Goal: Information Seeking & Learning: Find contact information

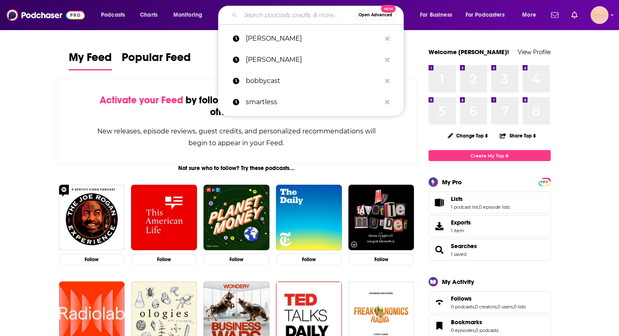
click at [250, 19] on input "Search podcasts, credits, & more..." at bounding box center [297, 15] width 114 height 13
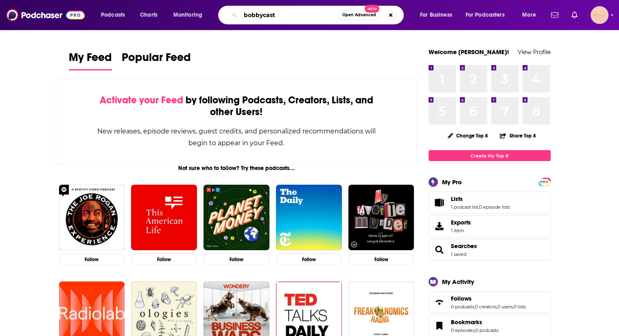
type input "bobbycast"
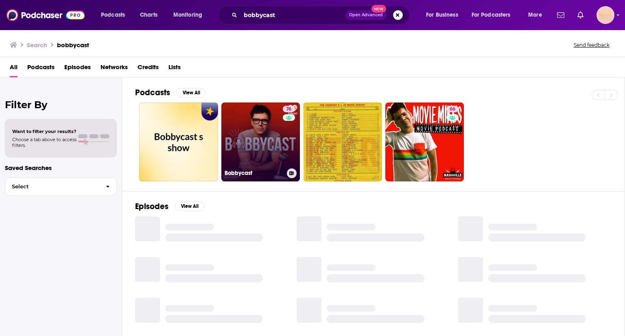
click at [246, 129] on link "76 Bobbycast" at bounding box center [260, 142] width 79 height 79
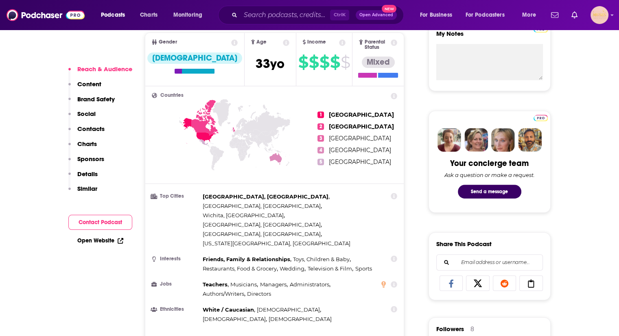
scroll to position [312, 0]
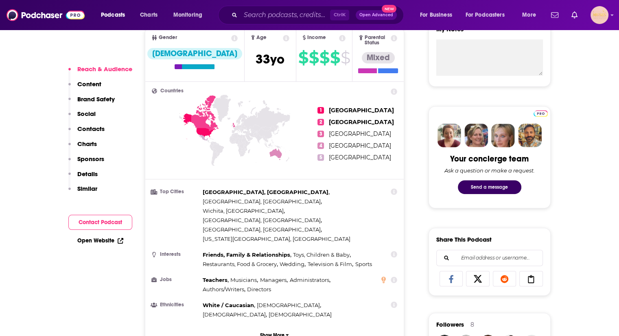
click at [494, 183] on button "Send a message" at bounding box center [489, 187] width 63 height 14
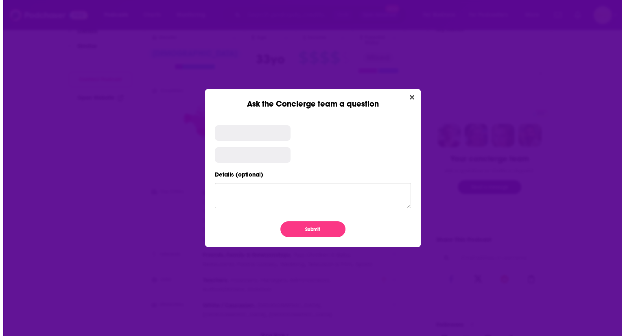
scroll to position [0, 0]
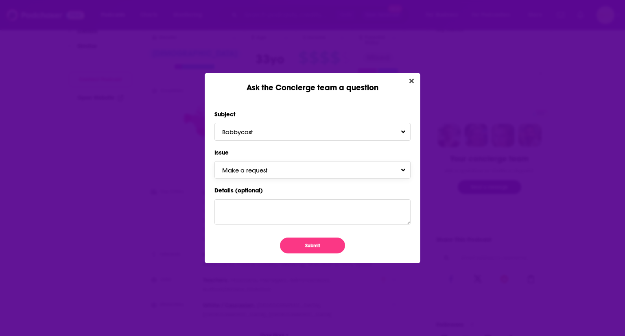
click at [276, 177] on button "Make a request" at bounding box center [312, 169] width 196 height 17
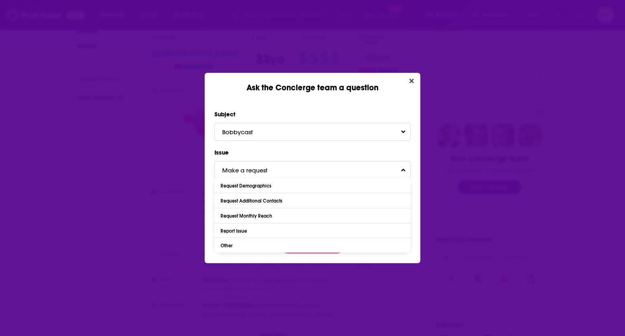
click at [275, 175] on button "Make a request" at bounding box center [312, 169] width 196 height 17
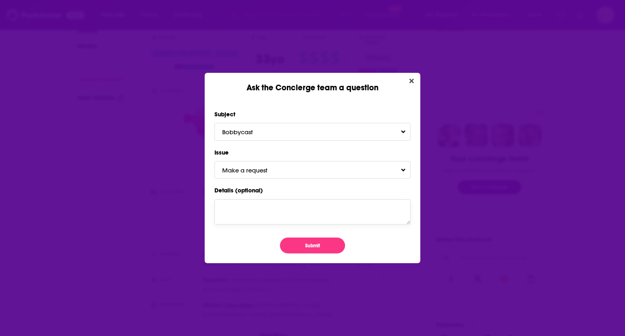
click at [264, 207] on textarea "Details (optional)" at bounding box center [312, 211] width 196 height 25
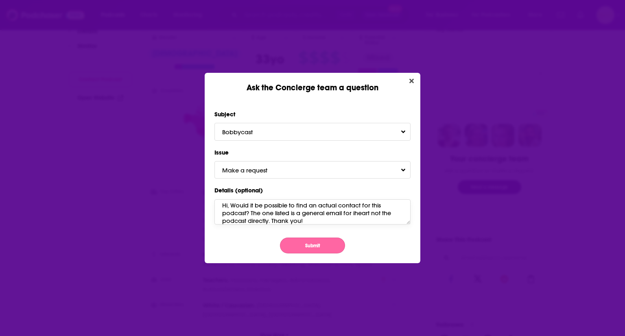
type textarea "Hi, Would it be possible to find an actual contact for this podcast? The one li…"
click at [313, 243] on button "Submit" at bounding box center [312, 246] width 65 height 16
click at [310, 243] on button "Submit" at bounding box center [312, 246] width 65 height 16
click at [306, 242] on button "Submit" at bounding box center [312, 246] width 65 height 16
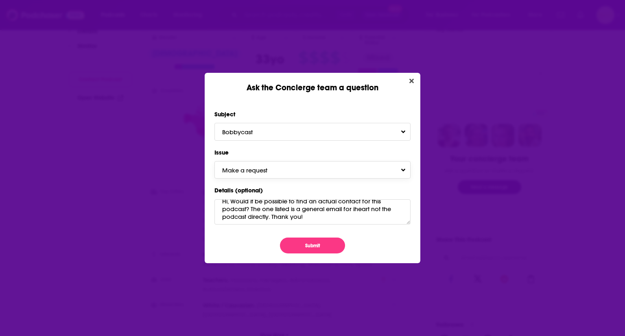
click at [278, 168] on span "Make a request" at bounding box center [252, 170] width 61 height 8
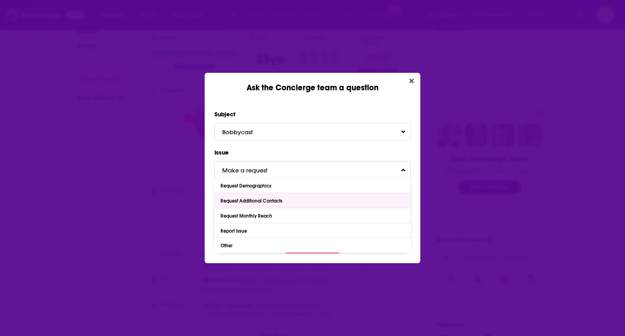
click at [269, 199] on div "Request Additional Contacts" at bounding box center [253, 201] width 64 height 6
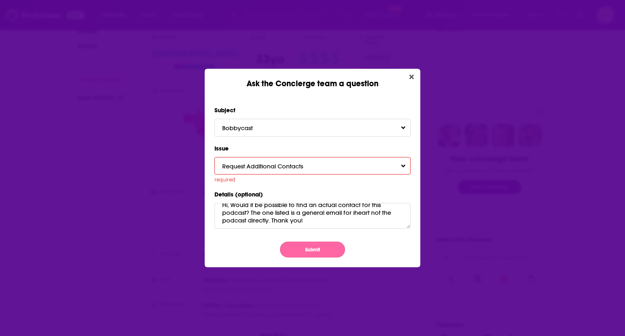
click at [304, 242] on button "Submit" at bounding box center [312, 250] width 65 height 16
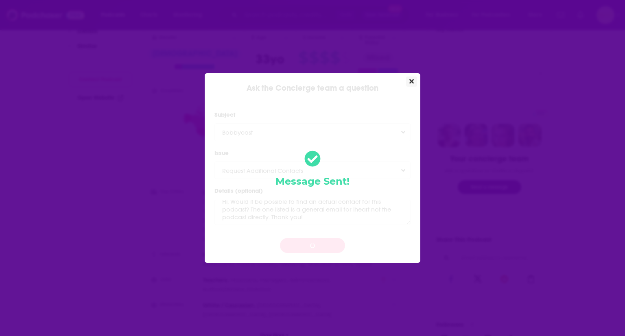
click at [413, 80] on icon "Close" at bounding box center [411, 81] width 4 height 4
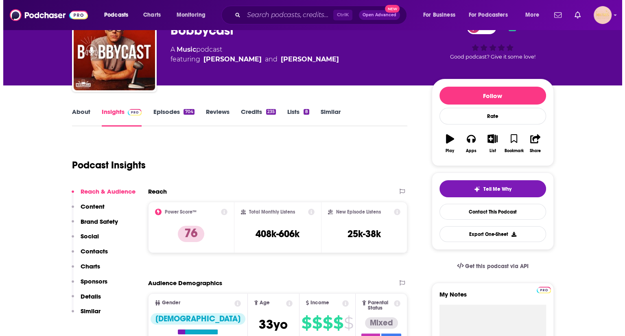
scroll to position [0, 0]
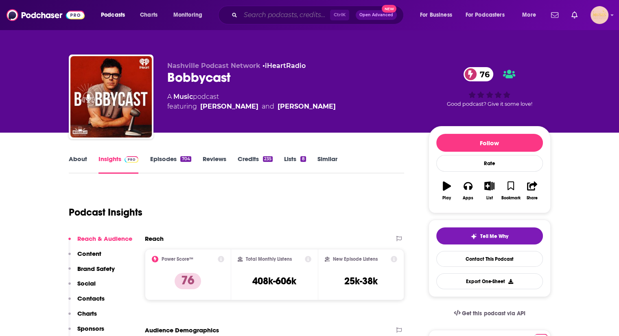
click at [274, 19] on input "Search podcasts, credits, & more..." at bounding box center [285, 15] width 90 height 13
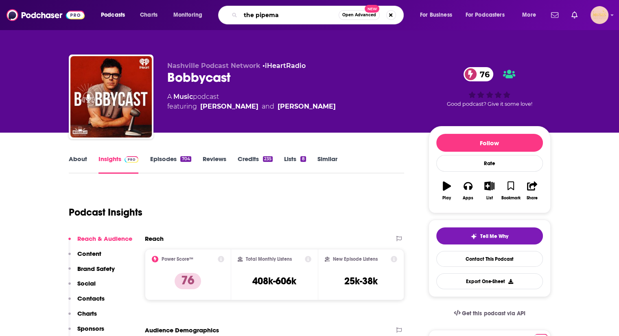
type input "the pipeman"
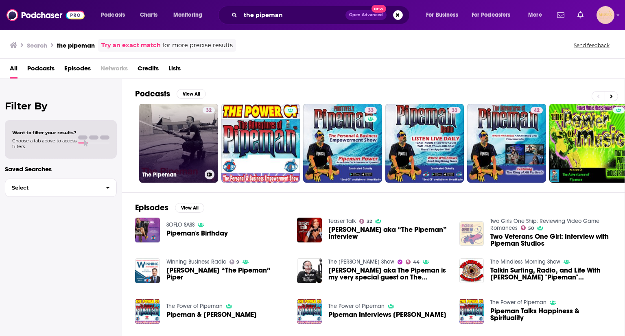
click at [184, 133] on link "32 The Pipeman" at bounding box center [178, 143] width 79 height 79
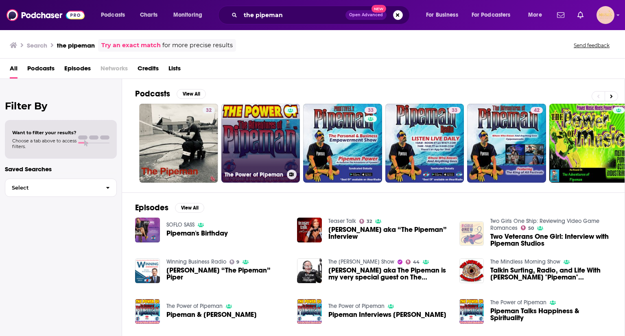
click at [245, 112] on link "The Power of Pipeman" at bounding box center [260, 143] width 79 height 79
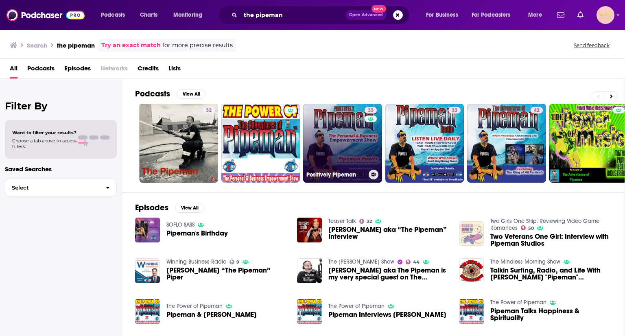
click at [339, 138] on link "33 Positively Pipeman" at bounding box center [342, 143] width 79 height 79
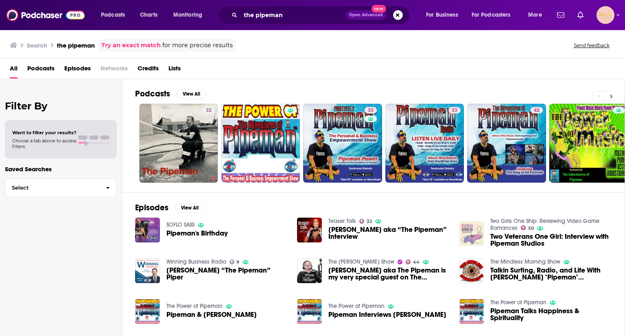
click at [610, 95] on icon at bounding box center [611, 97] width 3 height 6
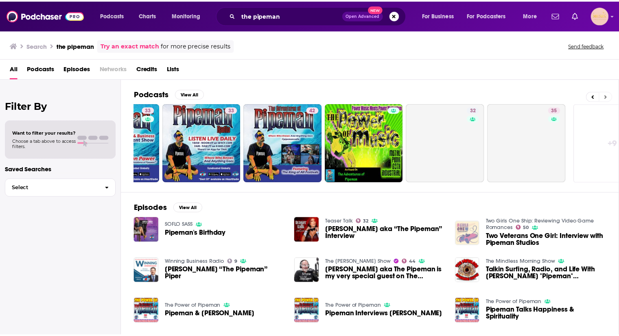
scroll to position [0, 257]
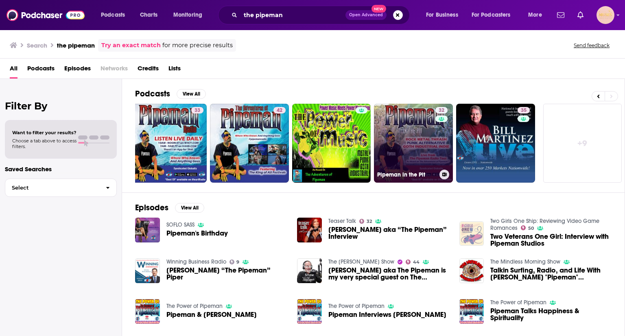
click at [410, 144] on link "32 Pipeman in the Pit" at bounding box center [413, 143] width 79 height 79
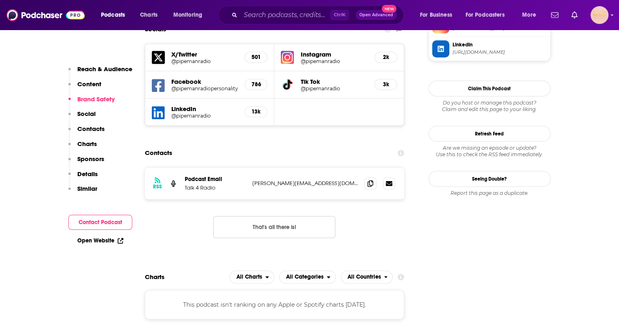
scroll to position [550, 0]
